Goal: Task Accomplishment & Management: Use online tool/utility

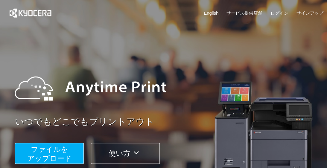
click at [58, 151] on span "ファイルを ​​アップロード" at bounding box center [49, 153] width 45 height 17
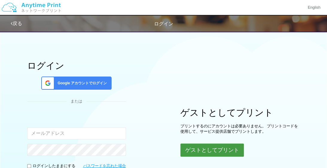
click at [203, 151] on button "ゲストとしてプリント" at bounding box center [211, 150] width 63 height 13
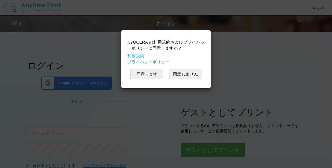
click at [151, 74] on button "同意します" at bounding box center [146, 74] width 33 height 10
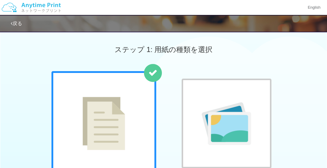
scroll to position [147, 0]
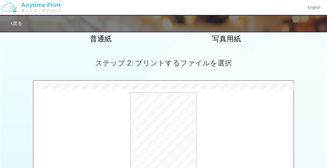
drag, startPoint x: 327, startPoint y: 138, endPoint x: 329, endPoint y: 144, distance: 6.5
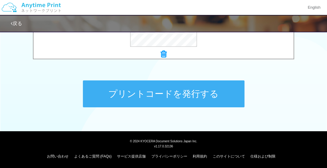
click at [157, 98] on button "プリントコードを発行する" at bounding box center [164, 94] width 162 height 27
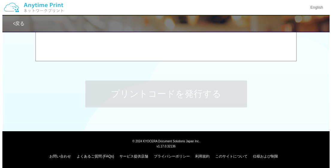
scroll to position [0, 0]
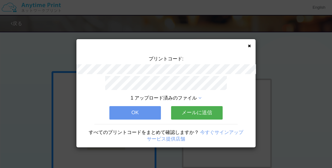
click at [195, 112] on button "メールに送信" at bounding box center [196, 112] width 51 height 13
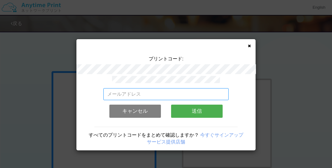
click at [163, 95] on input "email" at bounding box center [165, 94] width 125 height 12
type input "k"
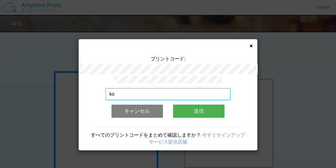
type input "k"
type input "[EMAIL_ADDRESS][DOMAIN_NAME]"
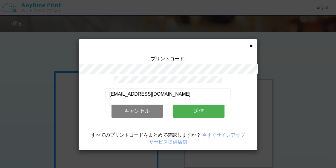
click at [191, 106] on button "送信" at bounding box center [198, 111] width 51 height 13
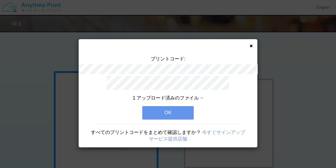
click at [189, 110] on button "OK" at bounding box center [167, 112] width 51 height 13
